Goal: Check status: Check status

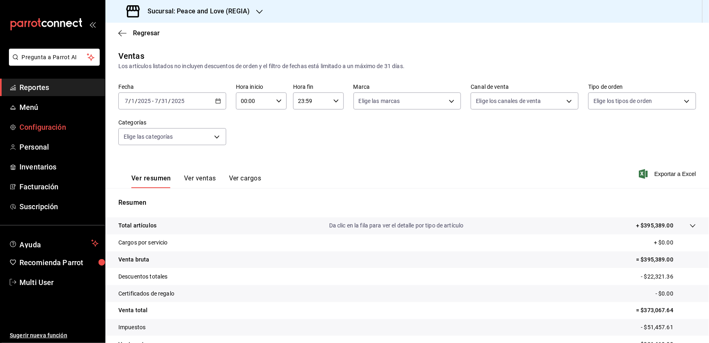
scroll to position [45, 0]
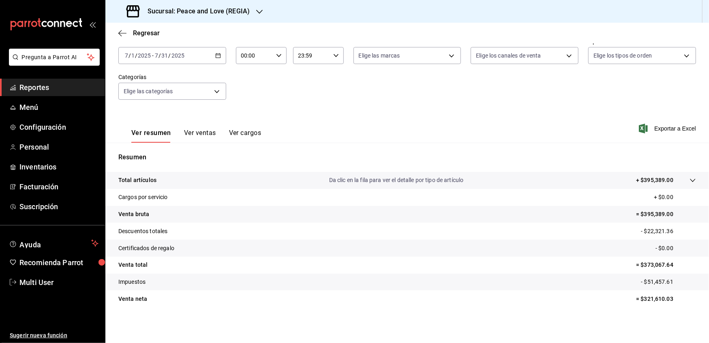
click at [34, 91] on span "Reportes" at bounding box center [58, 87] width 79 height 11
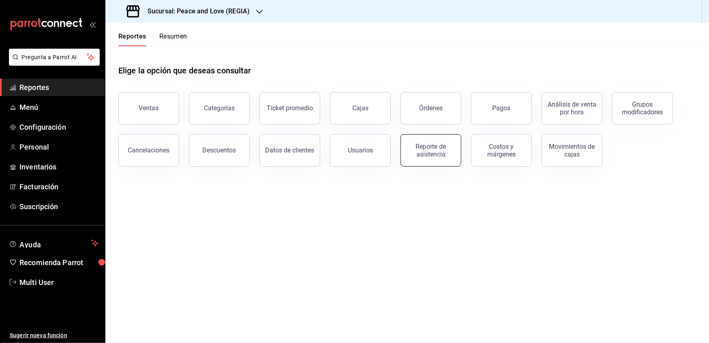
click at [458, 148] on button "Reporte de asistencia" at bounding box center [431, 150] width 61 height 32
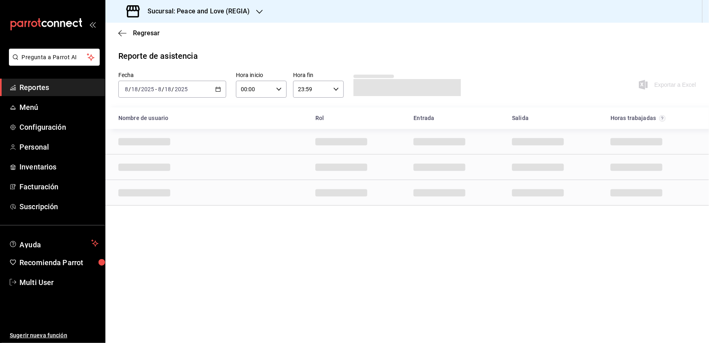
click at [219, 88] on \(Stroke\) "button" at bounding box center [218, 88] width 4 height 0
click at [148, 204] on span "Rango de fechas" at bounding box center [156, 205] width 63 height 9
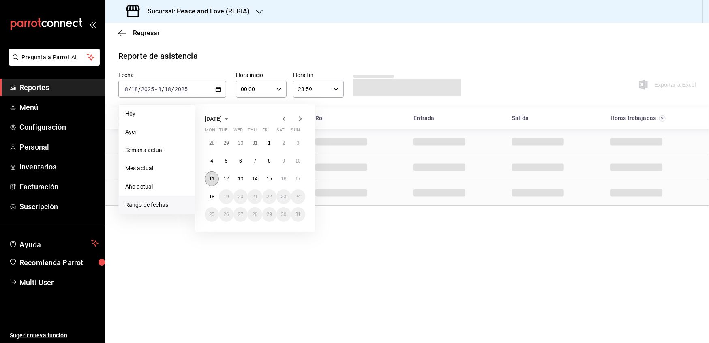
click at [213, 180] on abbr "11" at bounding box center [211, 179] width 5 height 6
click at [299, 178] on abbr "17" at bounding box center [298, 179] width 5 height 6
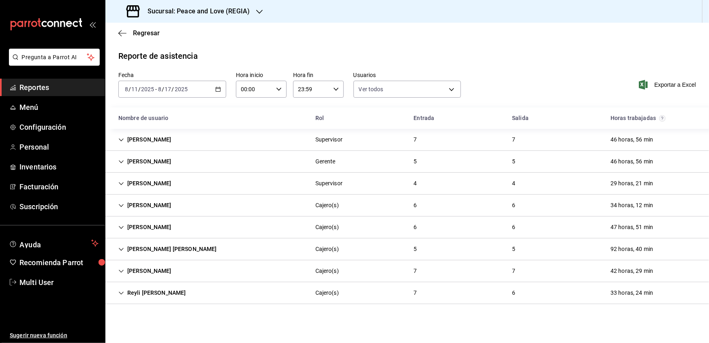
click at [125, 271] on div "[PERSON_NAME]" at bounding box center [145, 271] width 66 height 15
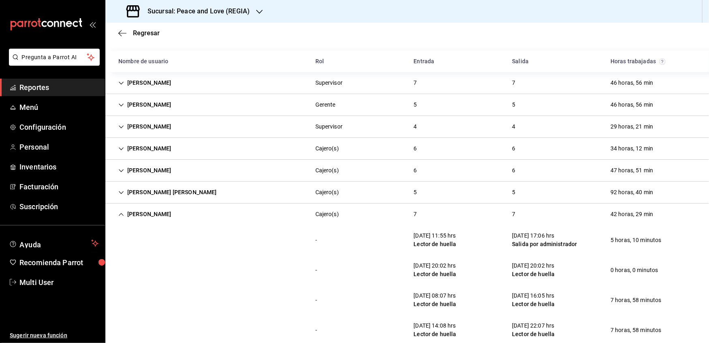
scroll to position [56, 0]
click at [121, 103] on icon "Cell" at bounding box center [121, 106] width 6 height 6
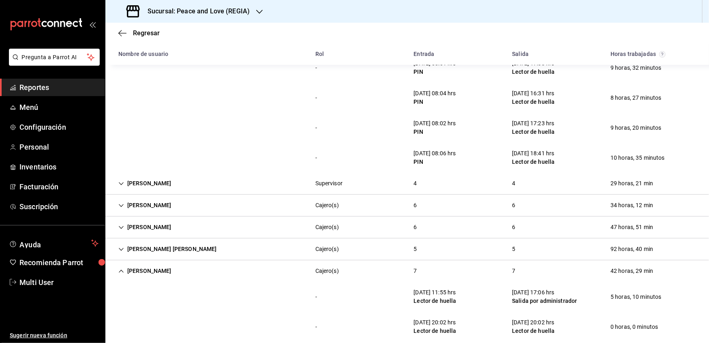
scroll to position [191, 0]
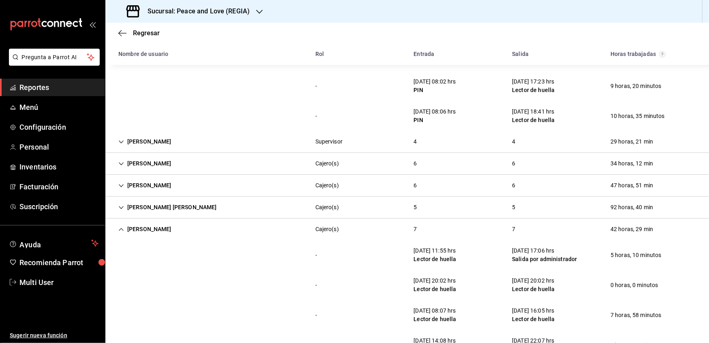
click at [122, 164] on icon "Cell" at bounding box center [121, 164] width 6 height 6
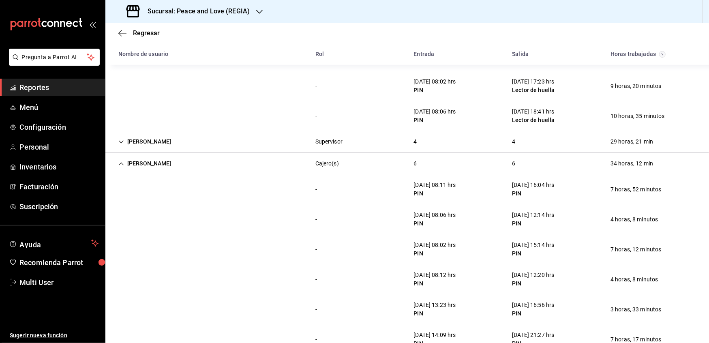
click at [121, 139] on icon "Cell" at bounding box center [121, 142] width 6 height 6
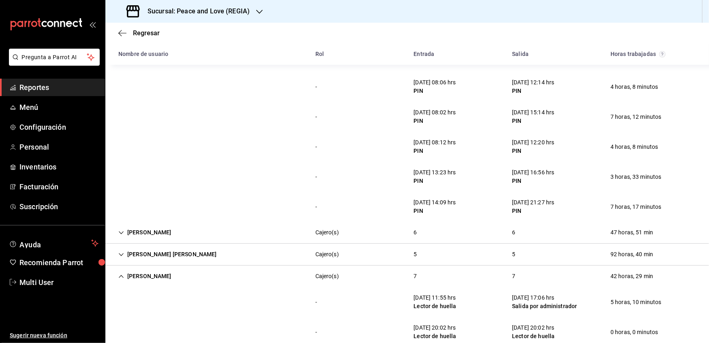
scroll to position [445, 0]
click at [121, 228] on div "[PERSON_NAME]" at bounding box center [145, 231] width 66 height 15
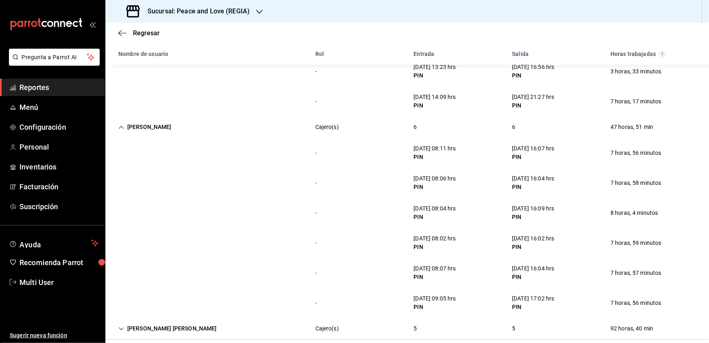
scroll to position [625, 0]
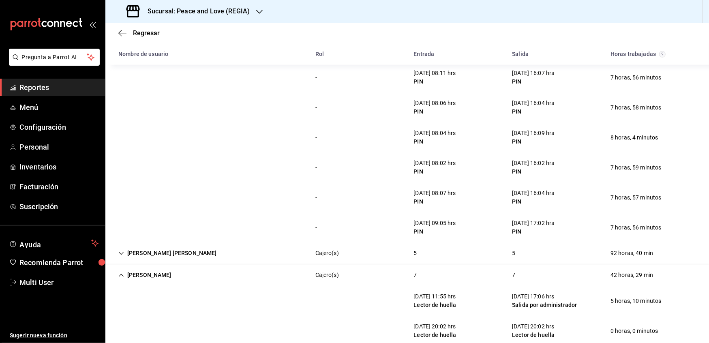
click at [122, 252] on icon "Cell" at bounding box center [121, 254] width 6 height 6
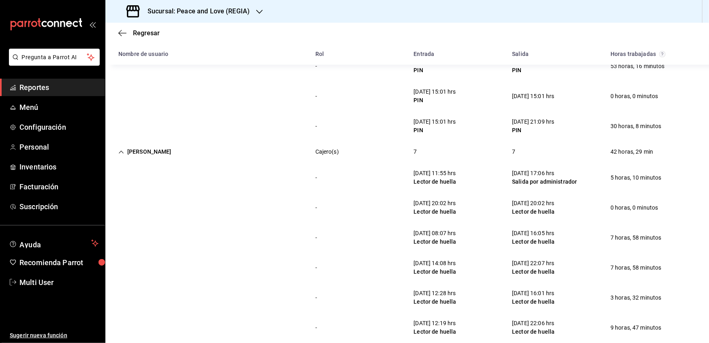
scroll to position [962, 0]
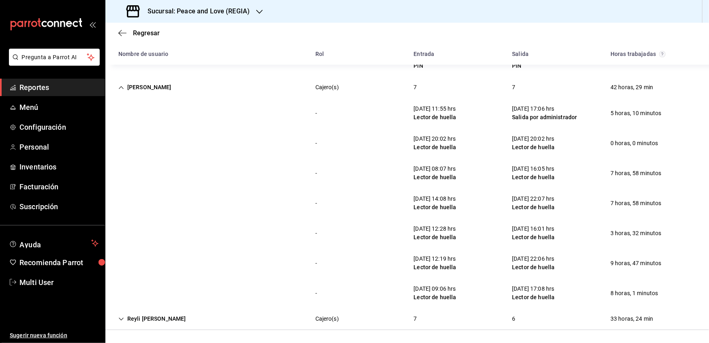
click at [243, 13] on h3 "Sucursal: Peace and Love (REGIA)" at bounding box center [195, 11] width 109 height 10
click at [142, 30] on div "Peace and Love (MTY 2)" at bounding box center [166, 35] width 122 height 18
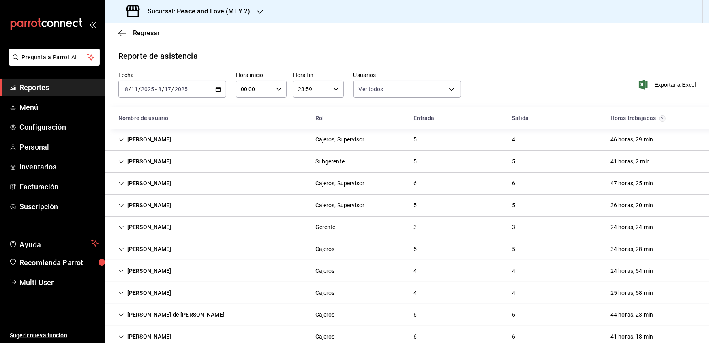
click at [117, 140] on div "[PERSON_NAME]" at bounding box center [145, 139] width 66 height 15
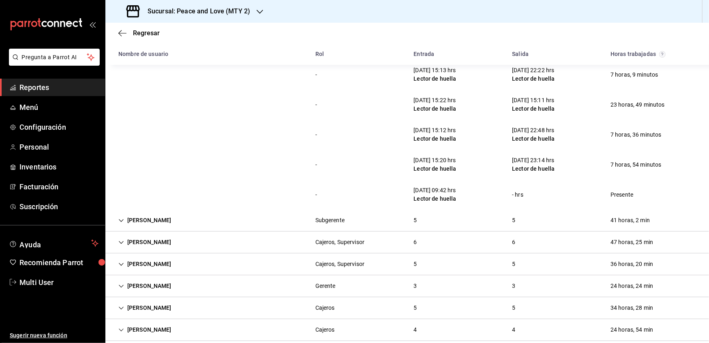
scroll to position [91, 0]
click at [117, 242] on div "[PERSON_NAME]" at bounding box center [145, 241] width 66 height 15
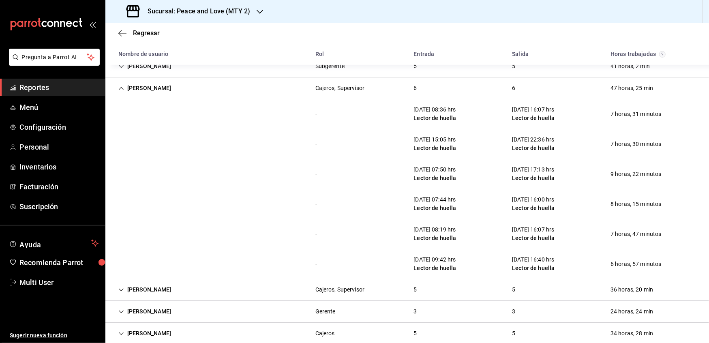
scroll to position [245, 0]
click at [122, 288] on icon "Cell" at bounding box center [121, 290] width 6 height 6
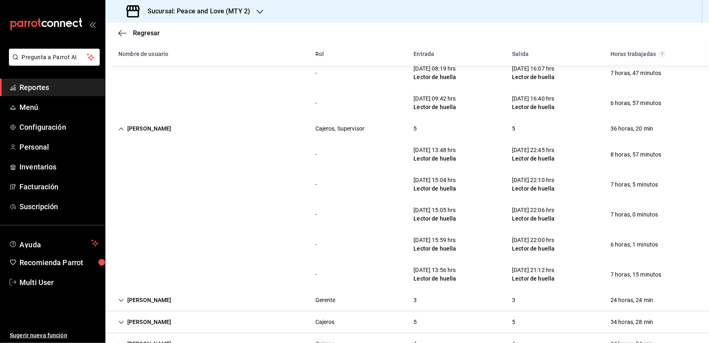
scroll to position [430, 0]
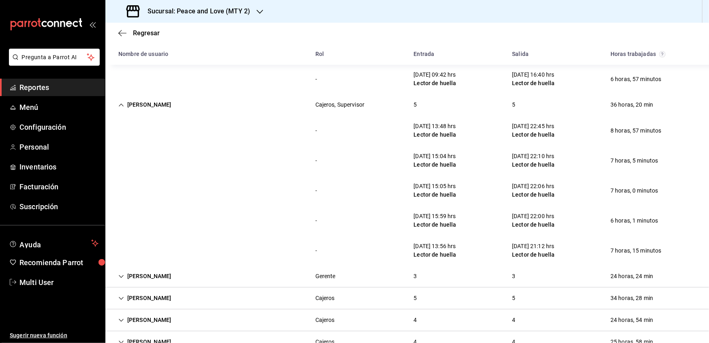
click at [123, 275] on icon "Cell" at bounding box center [121, 277] width 6 height 6
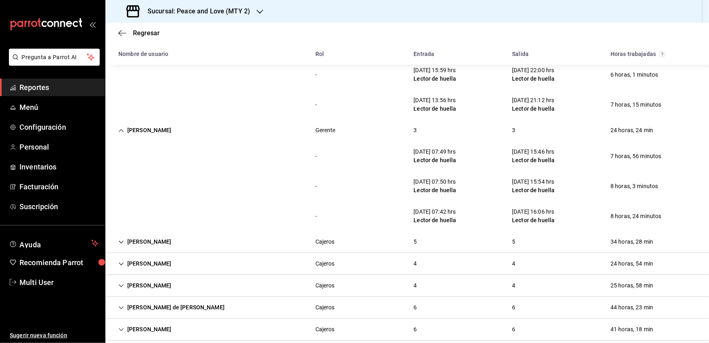
scroll to position [576, 0]
click at [122, 241] on icon "Cell" at bounding box center [121, 241] width 5 height 3
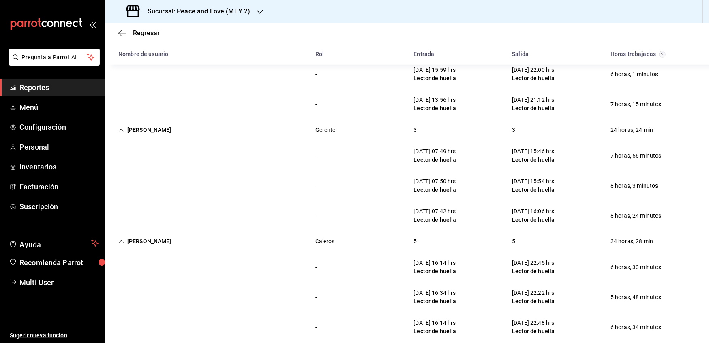
scroll to position [733, 0]
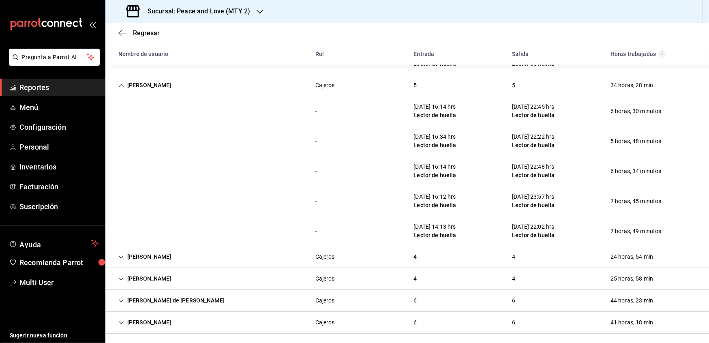
click at [122, 254] on icon "Cell" at bounding box center [121, 257] width 6 height 6
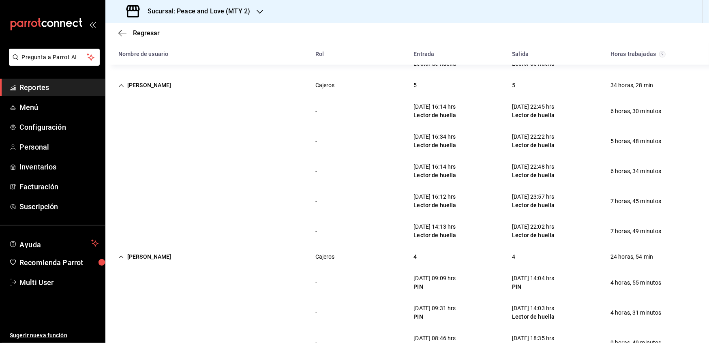
scroll to position [856, 0]
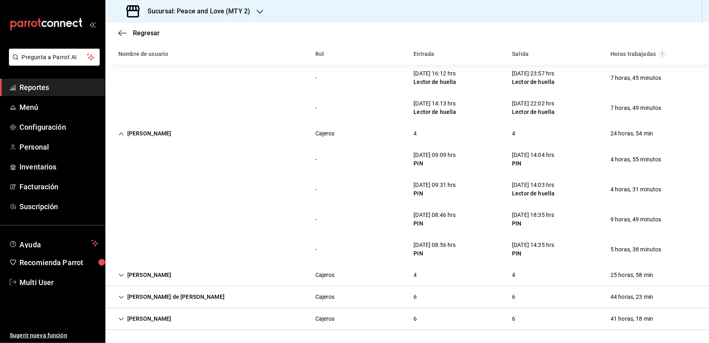
click at [122, 276] on icon "Cell" at bounding box center [121, 275] width 5 height 3
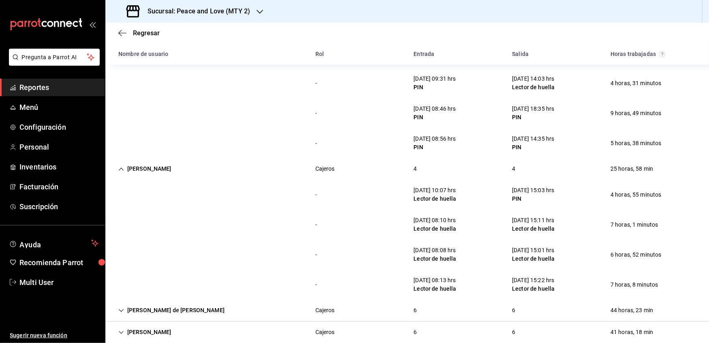
scroll to position [976, 0]
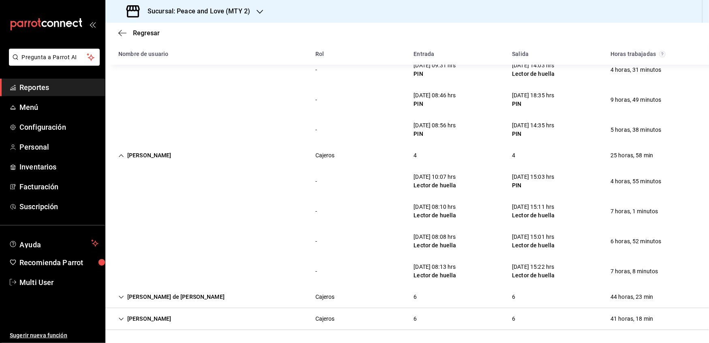
click at [122, 297] on icon "Cell" at bounding box center [121, 297] width 5 height 3
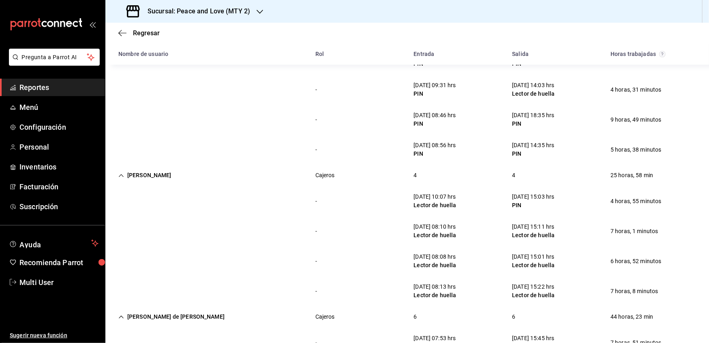
scroll to position [955, 0]
click at [120, 175] on icon "Cell" at bounding box center [121, 176] width 5 height 3
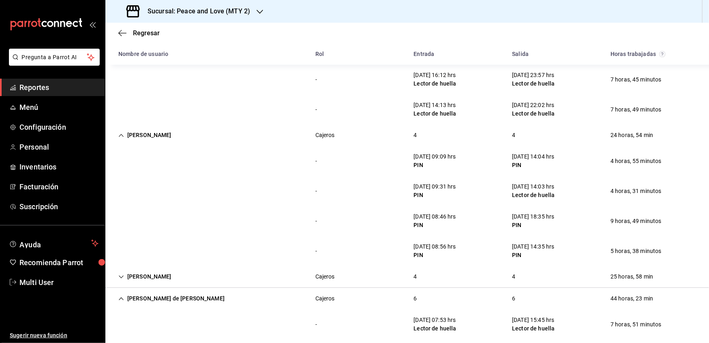
scroll to position [854, 0]
click at [122, 273] on div "[PERSON_NAME]" at bounding box center [145, 277] width 66 height 15
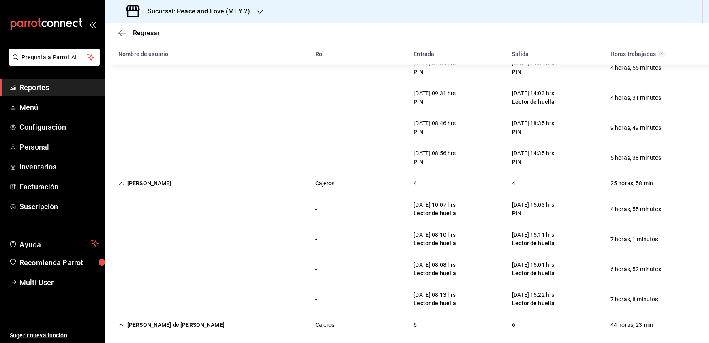
scroll to position [948, 0]
click at [118, 181] on icon "Cell" at bounding box center [121, 183] width 6 height 6
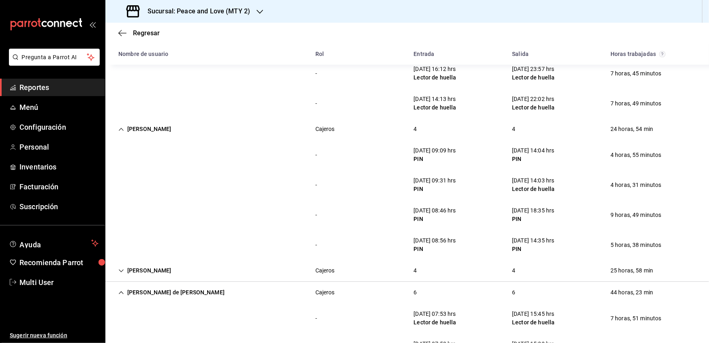
scroll to position [860, 0]
click at [120, 127] on icon "Cell" at bounding box center [121, 130] width 6 height 6
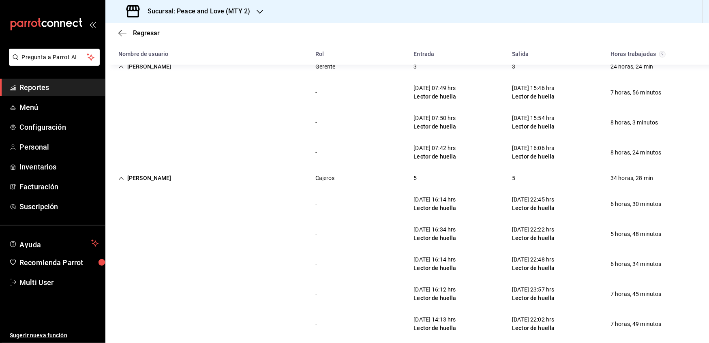
scroll to position [639, 0]
click at [119, 177] on icon "Cell" at bounding box center [121, 179] width 6 height 6
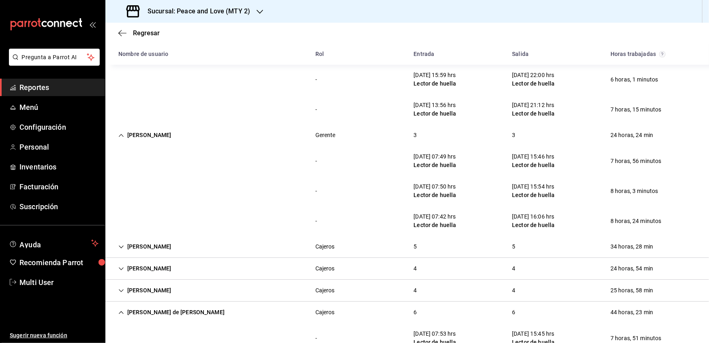
scroll to position [570, 0]
click at [120, 137] on icon "Cell" at bounding box center [121, 136] width 6 height 6
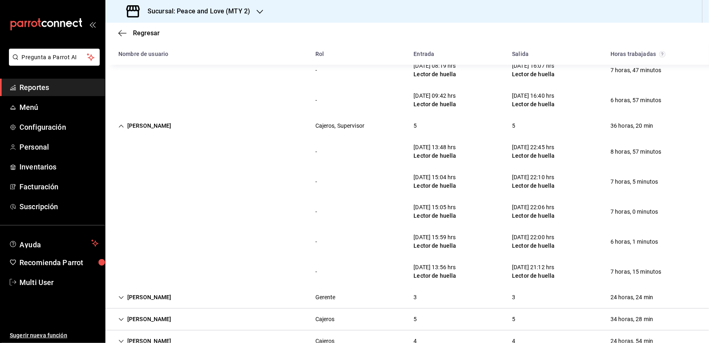
scroll to position [407, 0]
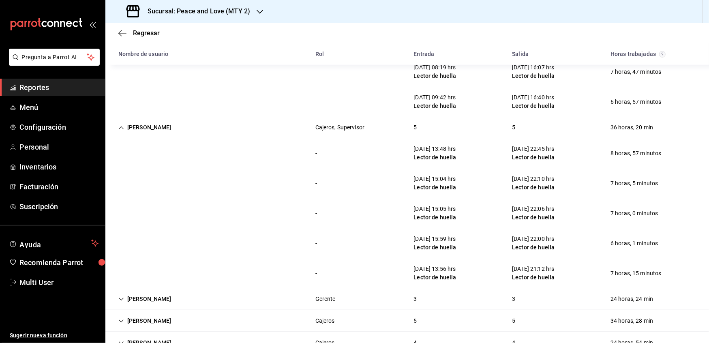
click at [118, 127] on div "[PERSON_NAME]" at bounding box center [145, 127] width 66 height 15
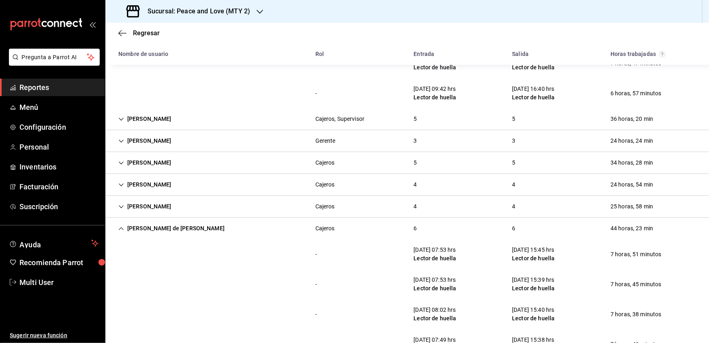
scroll to position [527, 0]
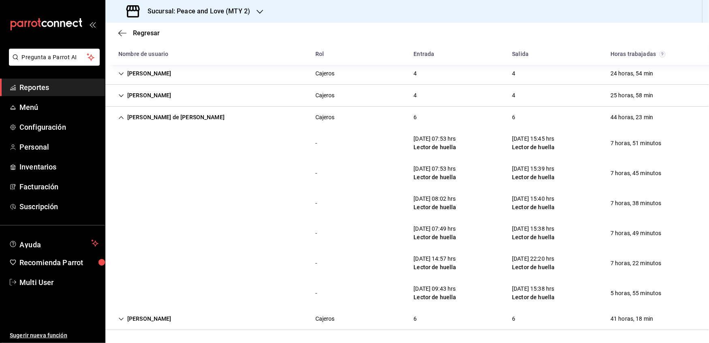
click at [123, 318] on icon "Cell" at bounding box center [121, 319] width 6 height 6
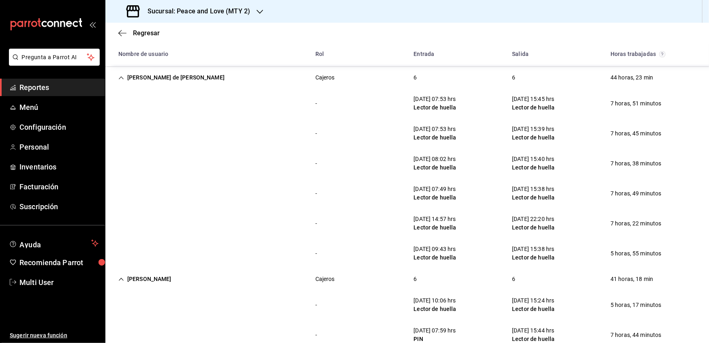
scroll to position [707, 0]
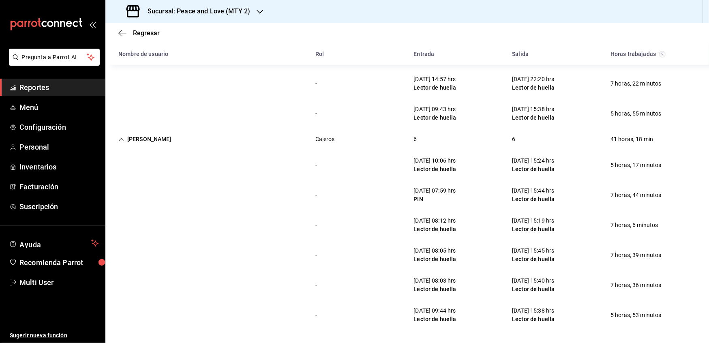
click at [231, 13] on h3 "Sucursal: Peace and Love (MTY 2)" at bounding box center [195, 11] width 109 height 10
click at [169, 49] on span "Peace and Love (REGIA)" at bounding box center [143, 53] width 62 height 9
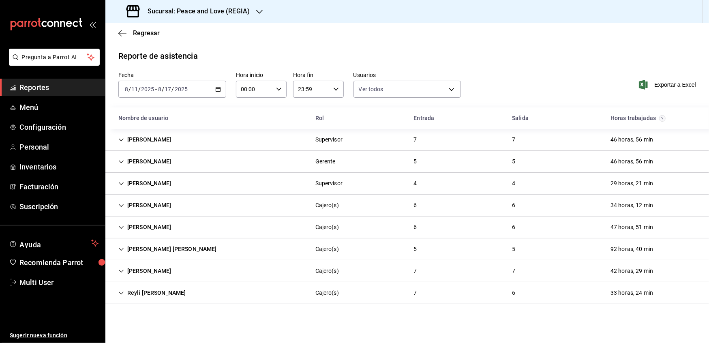
click at [122, 226] on icon "Cell" at bounding box center [121, 228] width 6 height 6
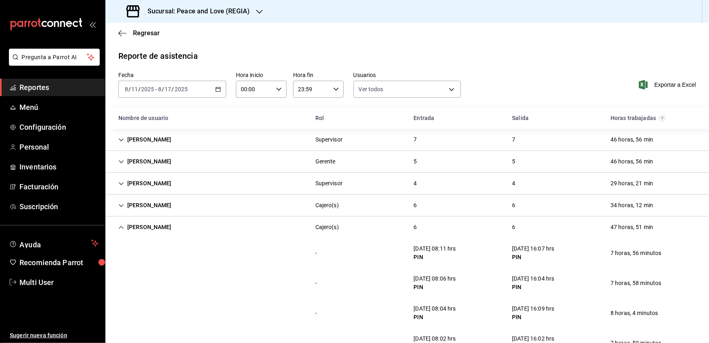
click at [122, 226] on icon "Cell" at bounding box center [121, 228] width 6 height 6
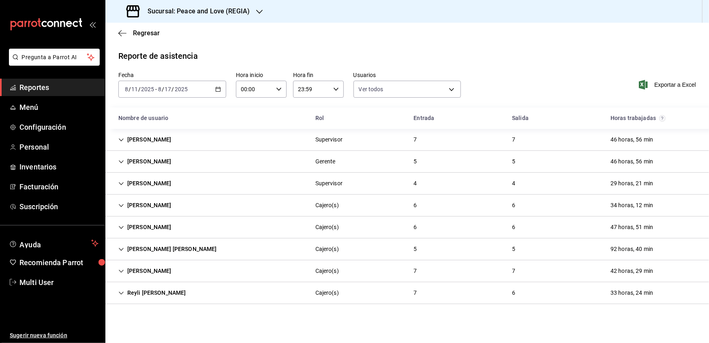
click at [122, 269] on icon "Cell" at bounding box center [121, 272] width 6 height 6
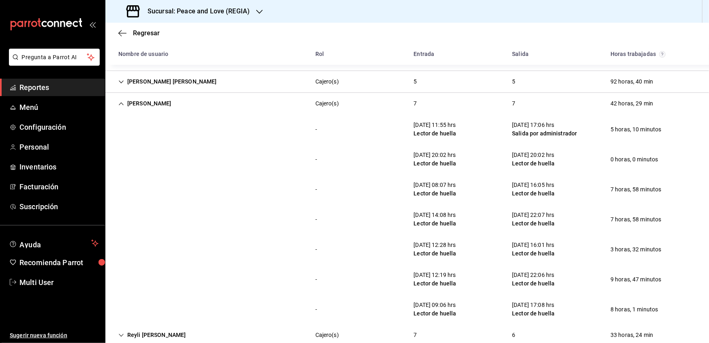
scroll to position [172, 0]
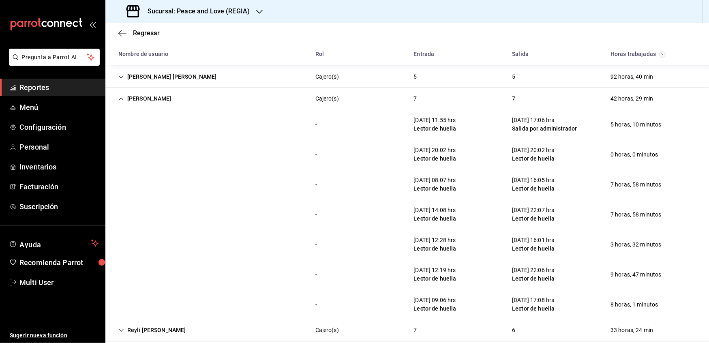
click at [121, 101] on icon "Cell" at bounding box center [121, 99] width 6 height 6
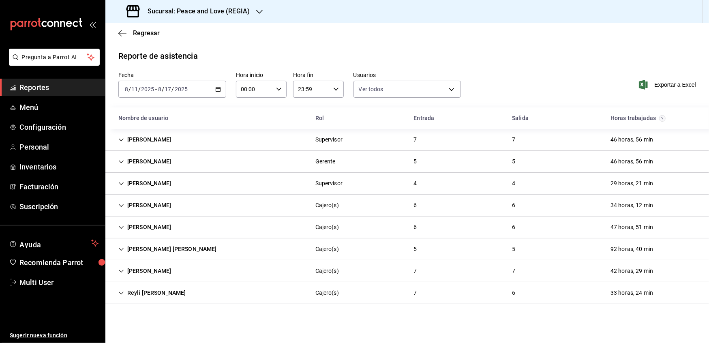
scroll to position [0, 0]
click at [122, 159] on icon "Cell" at bounding box center [121, 162] width 6 height 6
